Goal: Task Accomplishment & Management: Use online tool/utility

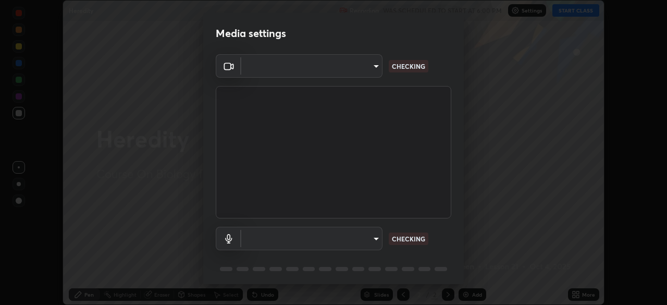
scroll to position [37, 0]
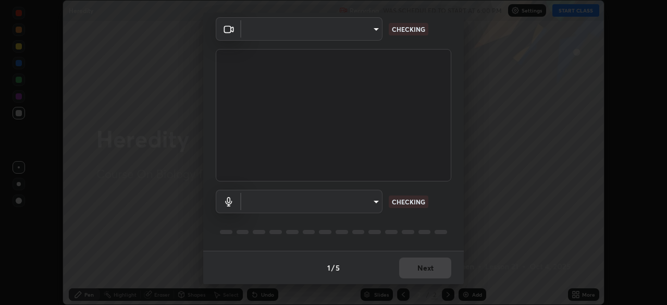
type input "846d0ba8f5080ab81b5b071cdfefeec17a04dc93fe71064fe08a1f5c66129023"
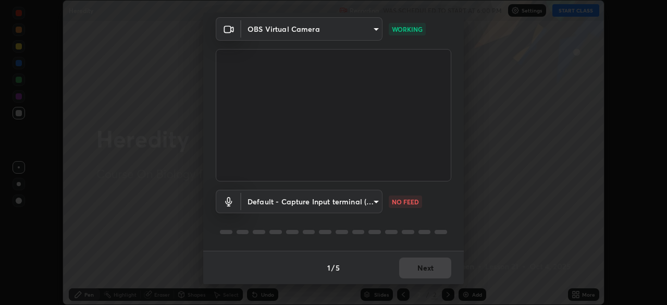
click at [370, 208] on body "Erase all Heredity Recording WAS SCHEDULED TO START AT 6:00 PM Settings START C…" at bounding box center [333, 152] width 667 height 305
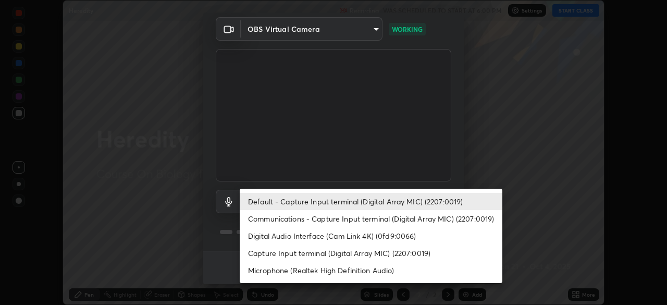
click at [374, 219] on li "Communications - Capture Input terminal (Digital Array MIC) (2207:0019)" at bounding box center [371, 218] width 263 height 17
type input "communications"
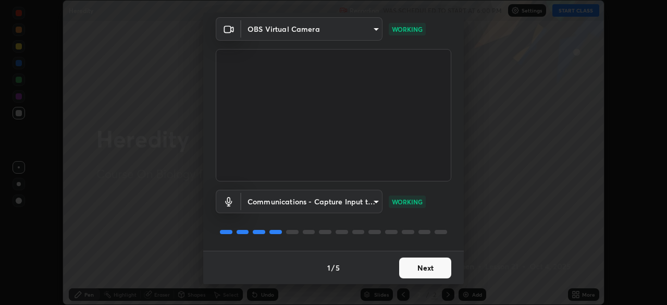
click at [421, 268] on button "Next" at bounding box center [425, 267] width 52 height 21
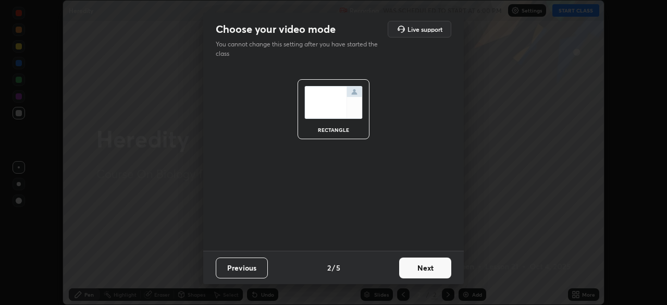
click at [430, 268] on button "Next" at bounding box center [425, 267] width 52 height 21
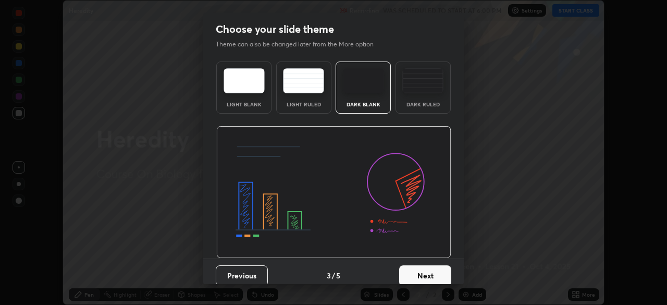
click at [434, 273] on button "Next" at bounding box center [425, 275] width 52 height 21
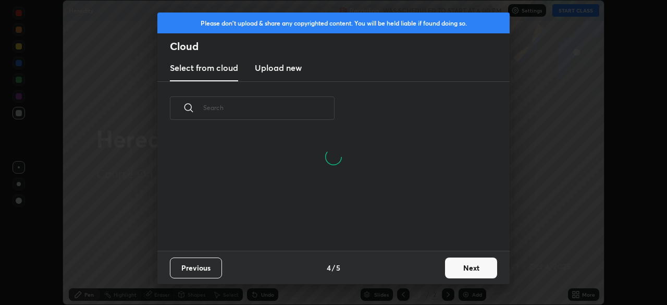
click at [455, 268] on button "Next" at bounding box center [471, 267] width 52 height 21
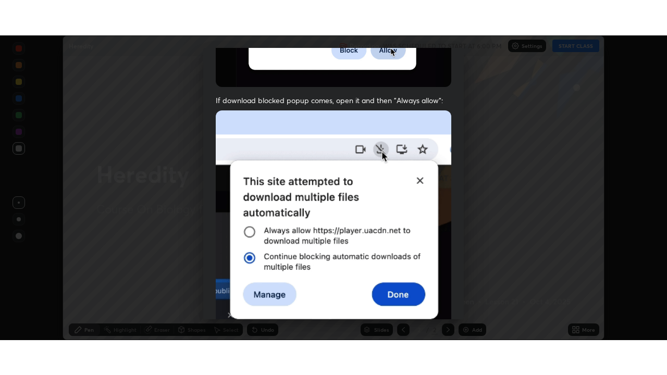
scroll to position [250, 0]
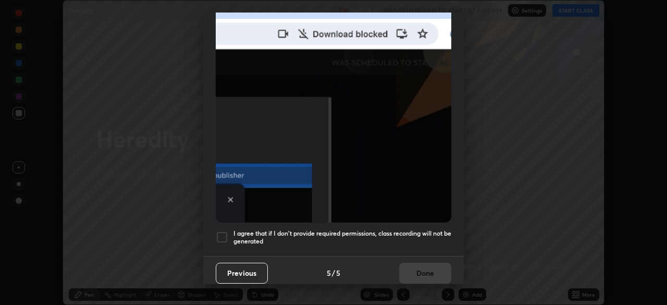
click at [376, 232] on h5 "I agree that if I don't provide required permissions, class recording will not …" at bounding box center [342, 237] width 218 height 16
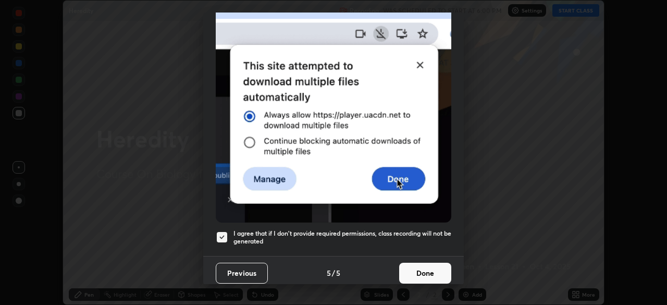
click at [409, 263] on button "Done" at bounding box center [425, 273] width 52 height 21
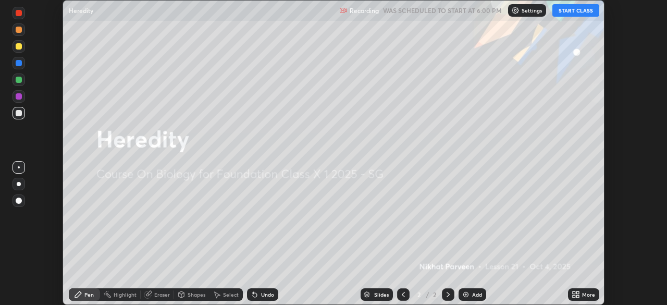
click at [566, 14] on button "START CLASS" at bounding box center [575, 10] width 47 height 13
click at [577, 296] on icon at bounding box center [577, 296] width 3 height 3
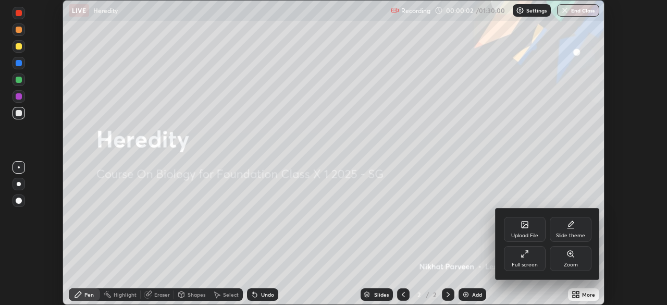
click at [528, 260] on div "Full screen" at bounding box center [525, 258] width 42 height 25
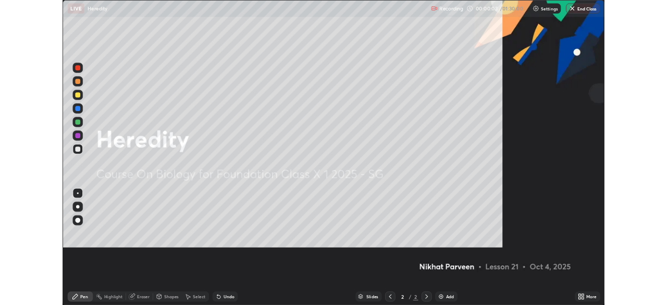
scroll to position [375, 667]
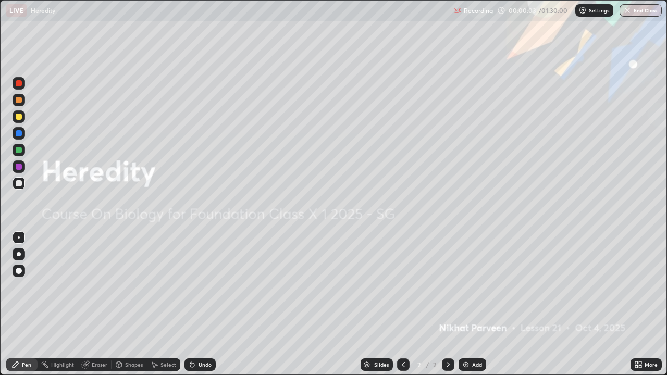
click at [473, 304] on div "Add" at bounding box center [477, 364] width 10 height 5
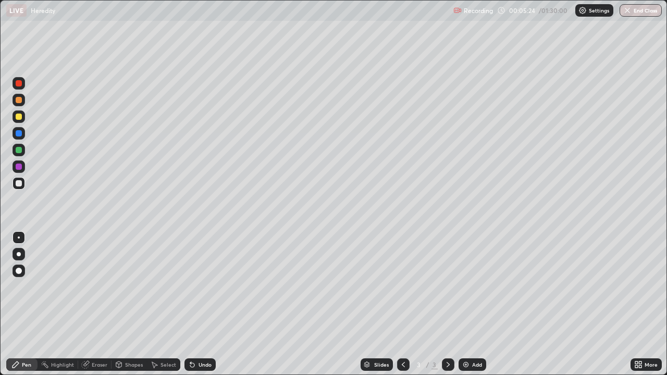
click at [19, 254] on div at bounding box center [19, 254] width 4 height 4
click at [19, 85] on div at bounding box center [19, 83] width 6 height 6
click at [19, 117] on div at bounding box center [19, 117] width 6 height 6
click at [21, 187] on div at bounding box center [19, 183] width 13 height 13
click at [19, 238] on div at bounding box center [19, 238] width 2 height 2
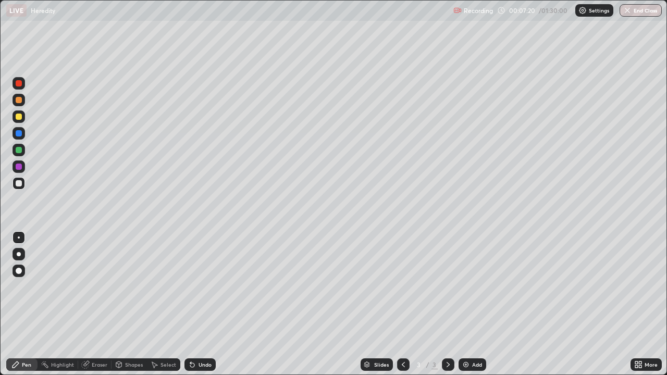
click at [21, 115] on div at bounding box center [19, 117] width 6 height 6
click at [16, 170] on div at bounding box center [19, 167] width 13 height 13
click at [19, 118] on div at bounding box center [19, 117] width 6 height 6
click at [470, 304] on div "Add" at bounding box center [473, 365] width 28 height 13
click at [197, 304] on div "Undo" at bounding box center [199, 365] width 31 height 13
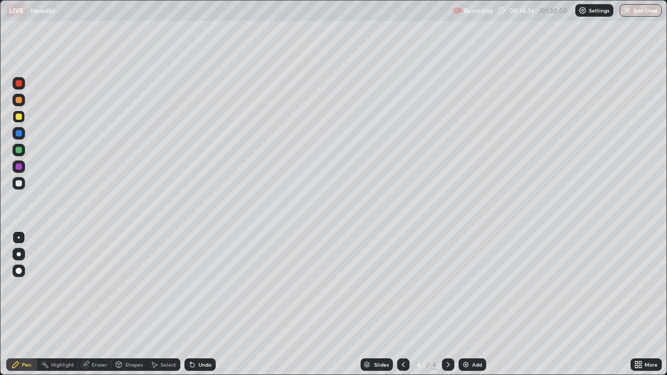
click at [199, 304] on div "Undo" at bounding box center [205, 364] width 13 height 5
click at [195, 304] on div "Undo" at bounding box center [199, 365] width 31 height 13
click at [194, 304] on div "Undo" at bounding box center [199, 365] width 31 height 13
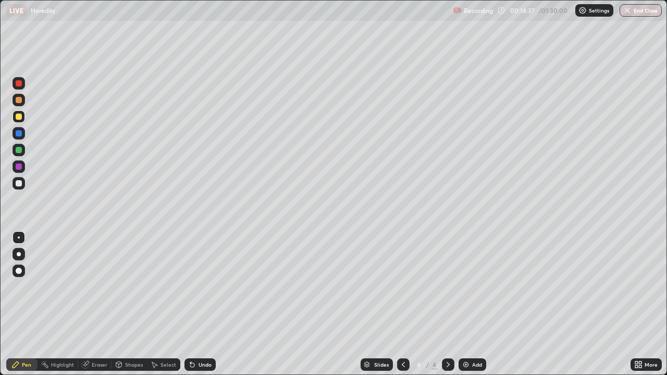
click at [194, 304] on div "Undo" at bounding box center [199, 365] width 31 height 13
click at [190, 304] on icon at bounding box center [190, 362] width 1 height 1
click at [202, 304] on div "Undo" at bounding box center [205, 364] width 13 height 5
click at [129, 304] on div "Shapes" at bounding box center [134, 364] width 18 height 5
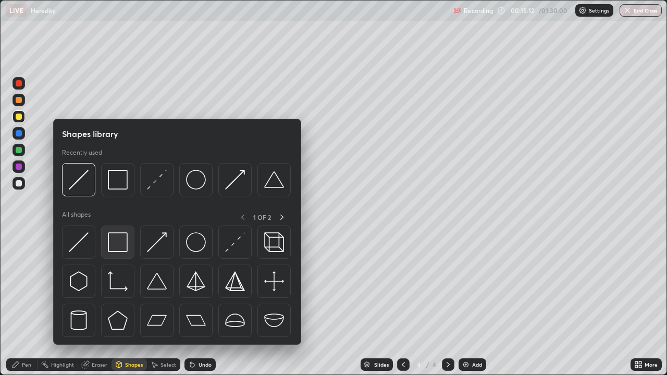
click at [121, 242] on img at bounding box center [118, 242] width 20 height 20
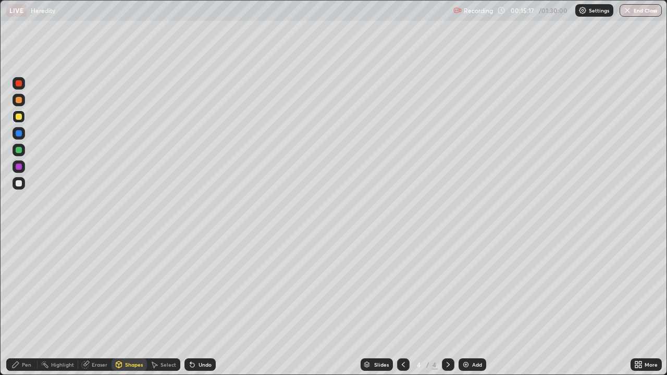
click at [17, 304] on icon at bounding box center [16, 365] width 6 height 6
click at [133, 304] on div "Shapes" at bounding box center [134, 364] width 18 height 5
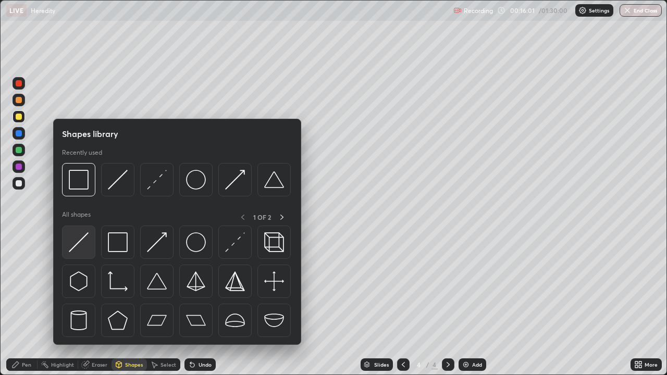
click at [78, 248] on img at bounding box center [79, 242] width 20 height 20
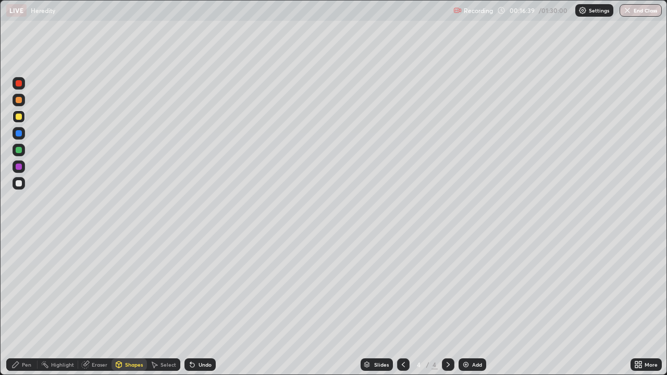
click at [21, 304] on div "Pen" at bounding box center [21, 365] width 31 height 13
click at [15, 112] on div at bounding box center [19, 116] width 13 height 13
click at [20, 101] on div at bounding box center [19, 100] width 6 height 6
click at [199, 304] on div "Undo" at bounding box center [205, 364] width 13 height 5
click at [407, 304] on div at bounding box center [403, 365] width 13 height 13
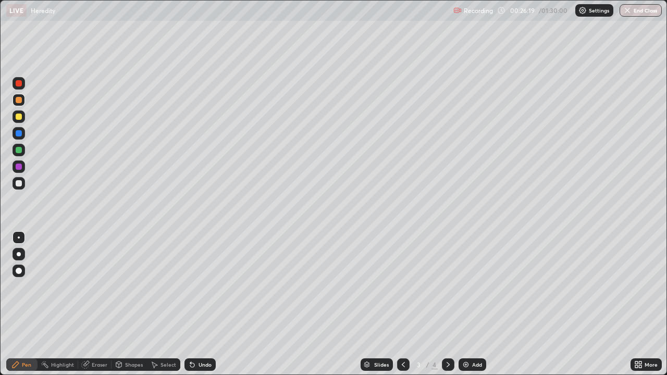
click at [448, 304] on icon at bounding box center [448, 365] width 8 height 8
click at [402, 304] on icon at bounding box center [403, 365] width 8 height 8
click at [447, 304] on icon at bounding box center [448, 364] width 3 height 5
click at [17, 169] on div at bounding box center [19, 167] width 6 height 6
click at [16, 184] on div at bounding box center [19, 183] width 6 height 6
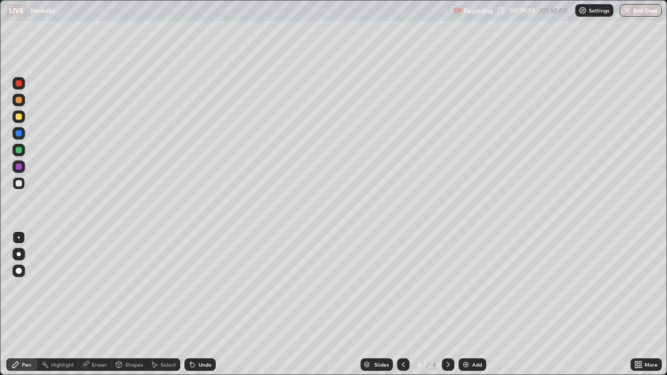
click at [402, 304] on icon at bounding box center [403, 365] width 8 height 8
click at [447, 304] on icon at bounding box center [448, 365] width 8 height 8
click at [465, 304] on img at bounding box center [466, 365] width 8 height 8
click at [23, 85] on div at bounding box center [19, 83] width 13 height 13
click at [472, 304] on div "Add" at bounding box center [477, 364] width 10 height 5
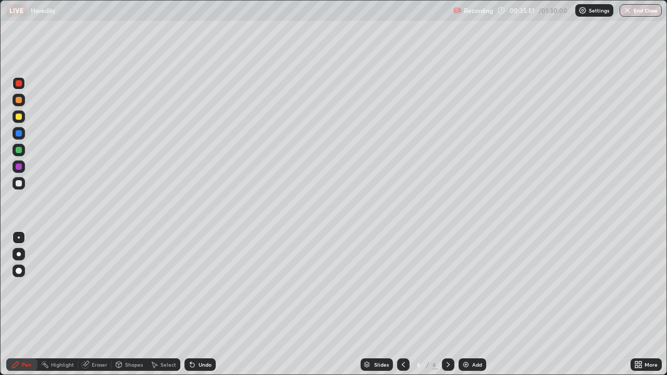
click at [21, 187] on div at bounding box center [19, 183] width 13 height 13
click at [22, 121] on div at bounding box center [19, 116] width 13 height 13
click at [473, 304] on div "Add" at bounding box center [477, 364] width 10 height 5
click at [19, 254] on div at bounding box center [19, 254] width 4 height 4
click at [20, 88] on div at bounding box center [19, 83] width 13 height 13
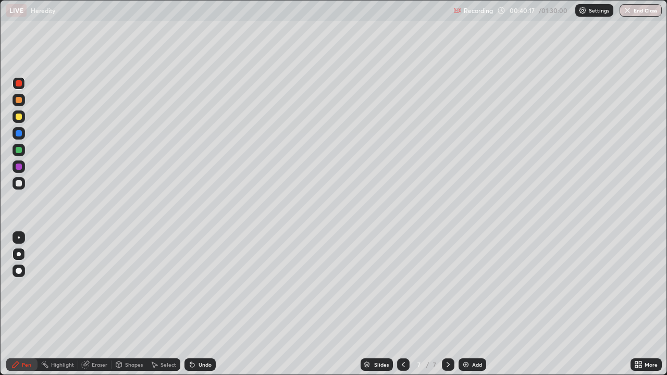
click at [24, 118] on div at bounding box center [19, 116] width 13 height 13
click at [468, 304] on img at bounding box center [466, 365] width 8 height 8
click at [403, 304] on icon at bounding box center [403, 365] width 8 height 8
click at [447, 304] on icon at bounding box center [448, 365] width 8 height 8
click at [18, 169] on div at bounding box center [19, 167] width 6 height 6
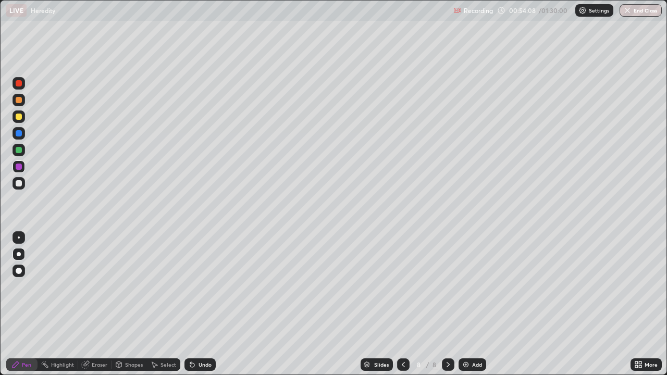
click at [473, 304] on div "Add" at bounding box center [477, 364] width 10 height 5
click at [21, 149] on div at bounding box center [19, 150] width 6 height 6
click at [470, 304] on div "Add" at bounding box center [473, 365] width 28 height 13
click at [639, 304] on icon at bounding box center [640, 363] width 3 height 3
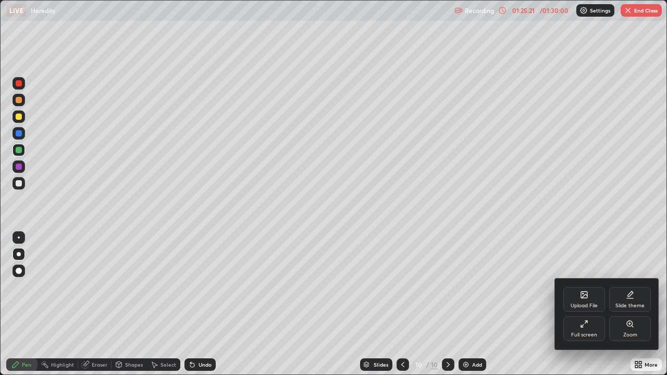
click at [587, 304] on div "Full screen" at bounding box center [584, 328] width 42 height 25
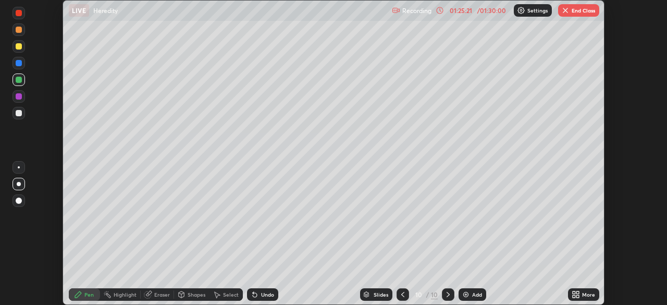
scroll to position [51807, 51444]
click at [576, 5] on button "End Class" at bounding box center [578, 10] width 41 height 13
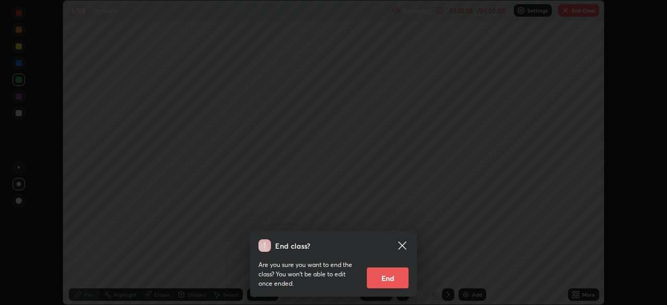
click at [400, 278] on button "End" at bounding box center [388, 277] width 42 height 21
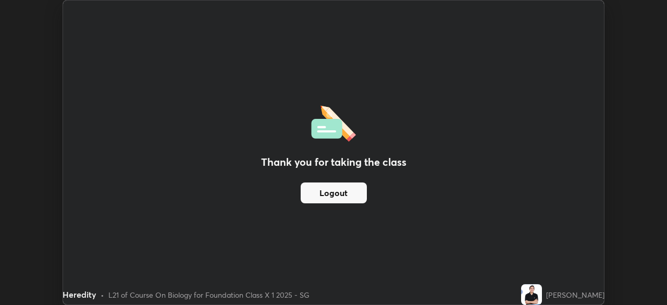
click at [351, 200] on button "Logout" at bounding box center [334, 192] width 66 height 21
